Goal: Transaction & Acquisition: Obtain resource

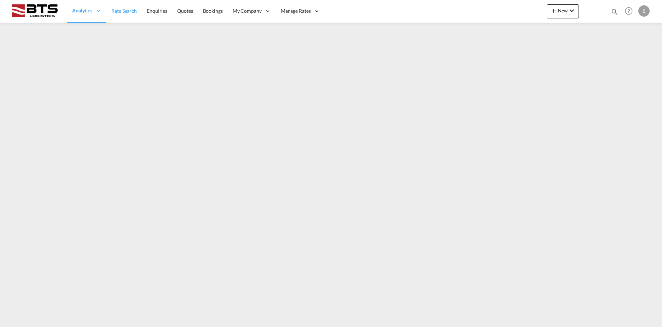
click at [130, 16] on link "Rate Search" at bounding box center [123, 11] width 35 height 23
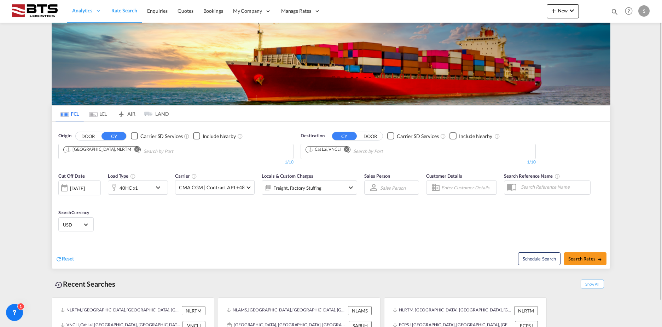
click at [349, 149] on md-icon "Remove" at bounding box center [346, 148] width 5 height 5
type input "jebel ali"
click at [349, 175] on div "[GEOGRAPHIC_DATA] [GEOGRAPHIC_DATA]" at bounding box center [360, 167] width 134 height 21
click at [586, 256] on span "Search Rates" at bounding box center [585, 259] width 34 height 6
type input "NLRTM to AEJEA / [DATE]"
